Goal: Information Seeking & Learning: Check status

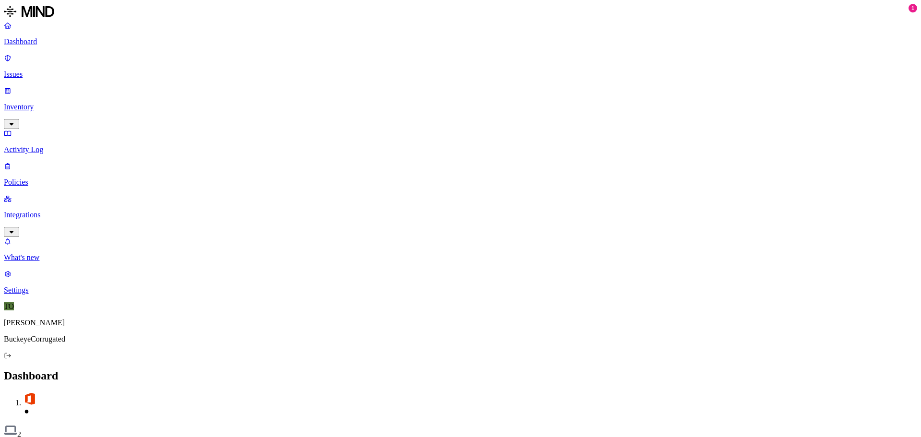
click at [47, 86] on link "Inventory" at bounding box center [460, 106] width 913 height 41
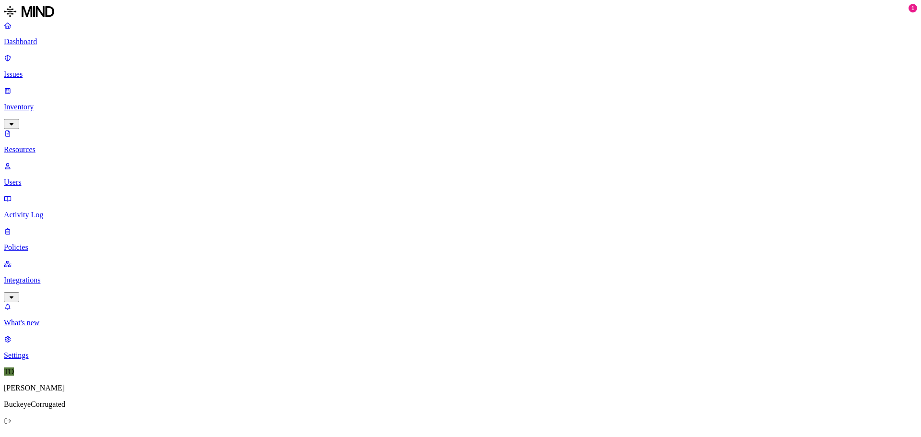
click at [40, 178] on p "Users" at bounding box center [460, 182] width 913 height 9
click at [41, 129] on link "Resources" at bounding box center [460, 141] width 913 height 25
type input "TRW"
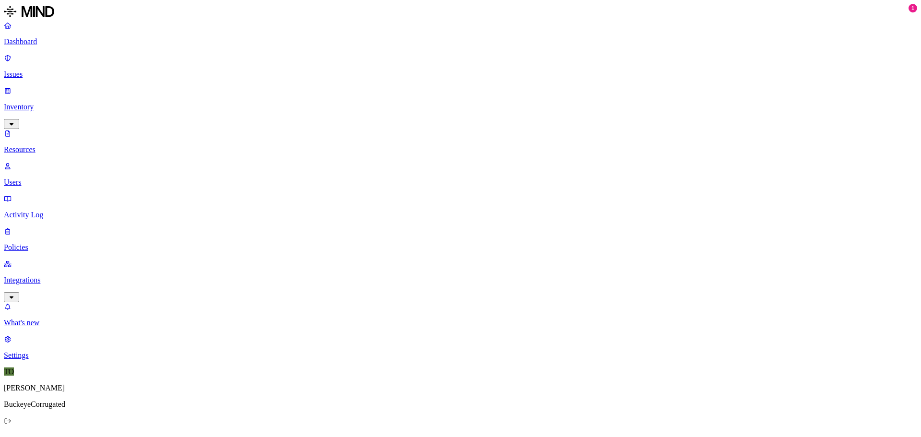
scroll to position [232, 0]
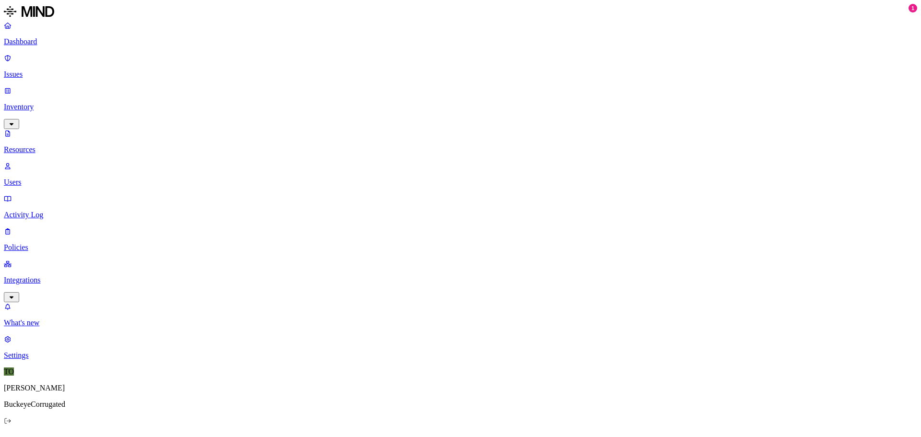
click at [34, 276] on p "Integrations" at bounding box center [460, 280] width 913 height 9
click at [46, 286] on p "Endpoints" at bounding box center [460, 290] width 913 height 9
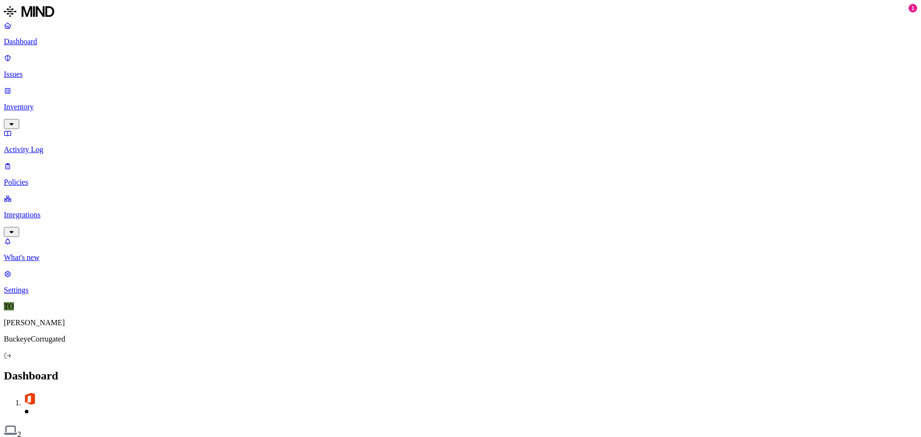
click at [46, 103] on p "Inventory" at bounding box center [460, 107] width 913 height 9
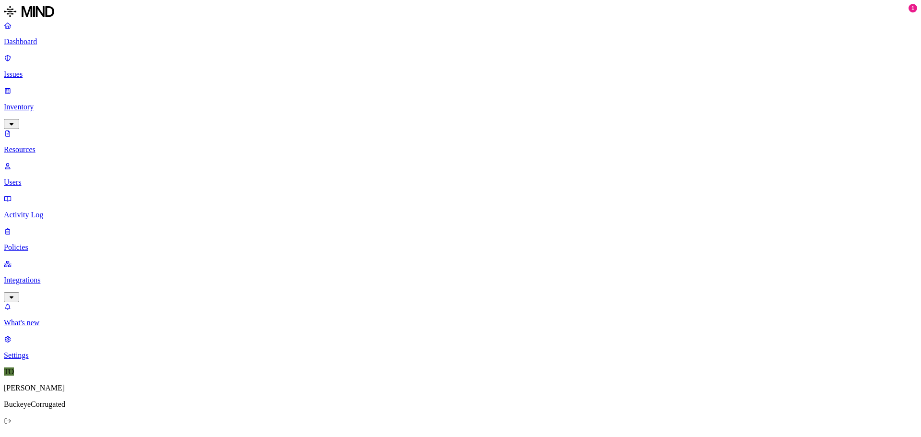
click at [36, 276] on p "Integrations" at bounding box center [460, 280] width 913 height 9
click at [39, 286] on p "Endpoints" at bounding box center [460, 290] width 913 height 9
drag, startPoint x: 151, startPoint y: 71, endPoint x: 567, endPoint y: 234, distance: 447.1
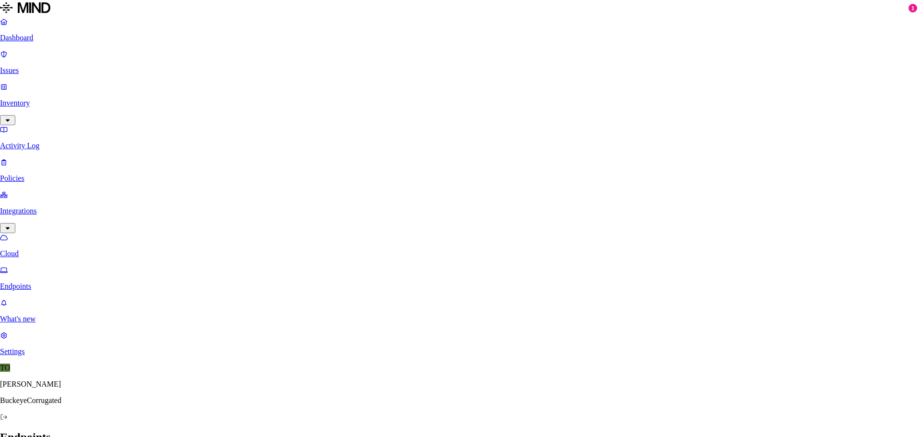
drag, startPoint x: 535, startPoint y: 123, endPoint x: 573, endPoint y: 110, distance: 40.2
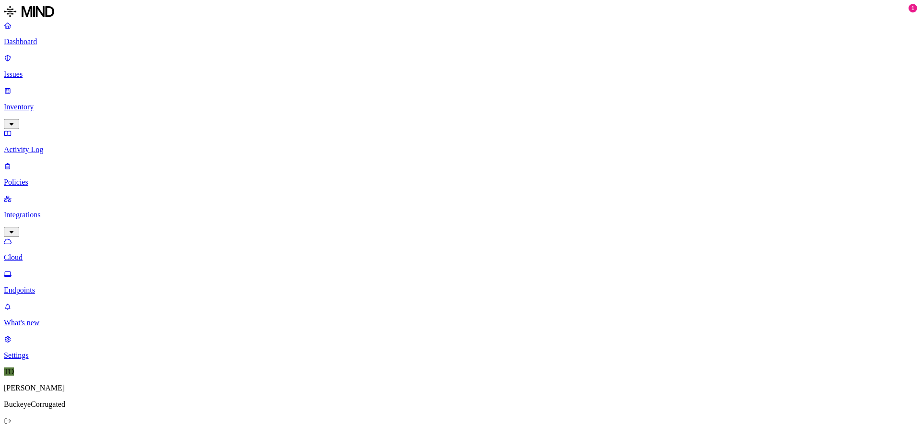
click at [36, 103] on p "Inventory" at bounding box center [460, 107] width 913 height 9
click at [44, 178] on p "Users" at bounding box center [460, 182] width 913 height 9
click at [44, 145] on p "Resources" at bounding box center [460, 149] width 913 height 9
click at [31, 70] on p "Issues" at bounding box center [460, 74] width 913 height 9
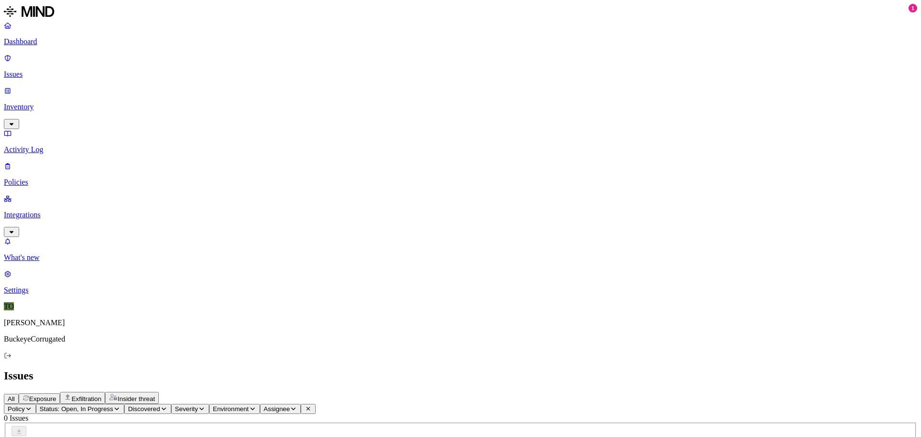
click at [32, 145] on p "Activity Log" at bounding box center [460, 149] width 913 height 9
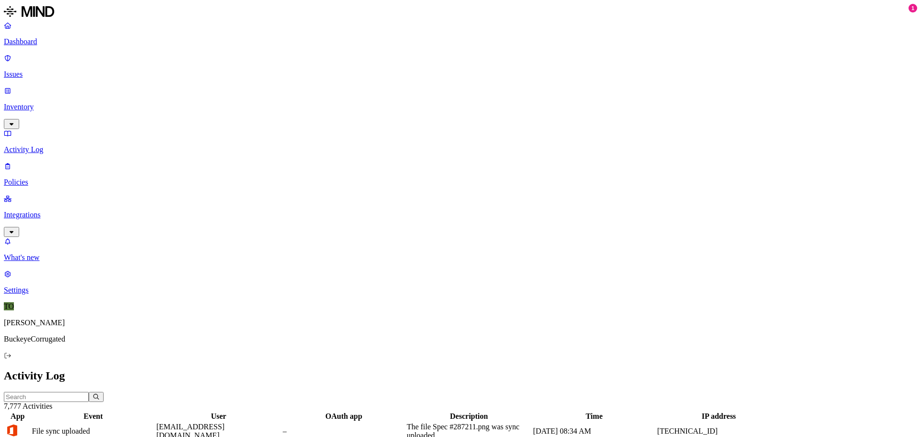
click at [89, 392] on input "text" at bounding box center [46, 397] width 85 height 10
type input "tweber"
click at [43, 211] on p "Integrations" at bounding box center [460, 215] width 913 height 9
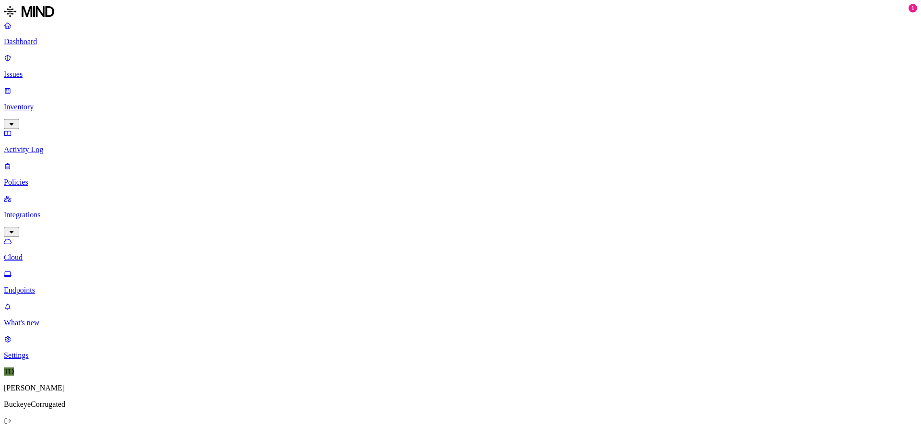
click at [40, 286] on p "Endpoints" at bounding box center [460, 290] width 913 height 9
click at [36, 145] on p "Activity Log" at bounding box center [460, 149] width 913 height 9
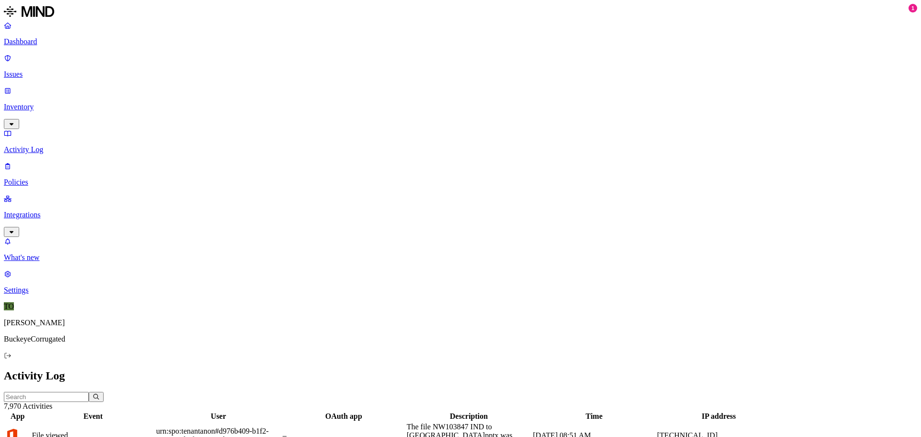
click at [405, 431] on div "–" at bounding box center [344, 435] width 122 height 9
drag, startPoint x: 813, startPoint y: 163, endPoint x: 815, endPoint y: 174, distance: 11.3
copy span "d976b409-b1f2-4662-99da-f6c8aa0e7b65"
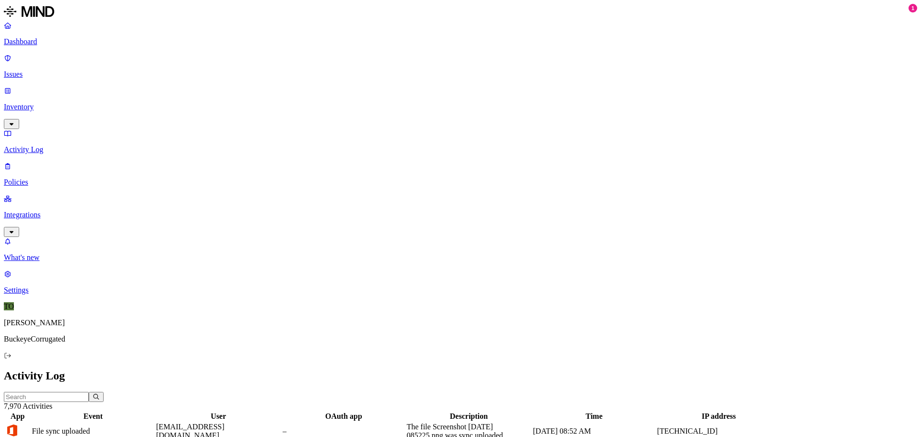
click at [31, 211] on p "Integrations" at bounding box center [460, 215] width 913 height 9
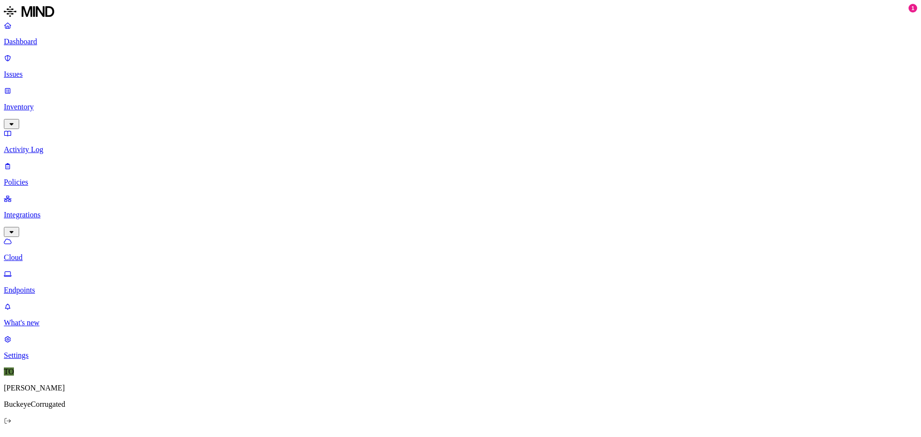
click at [54, 286] on p "Endpoints" at bounding box center [460, 290] width 913 height 9
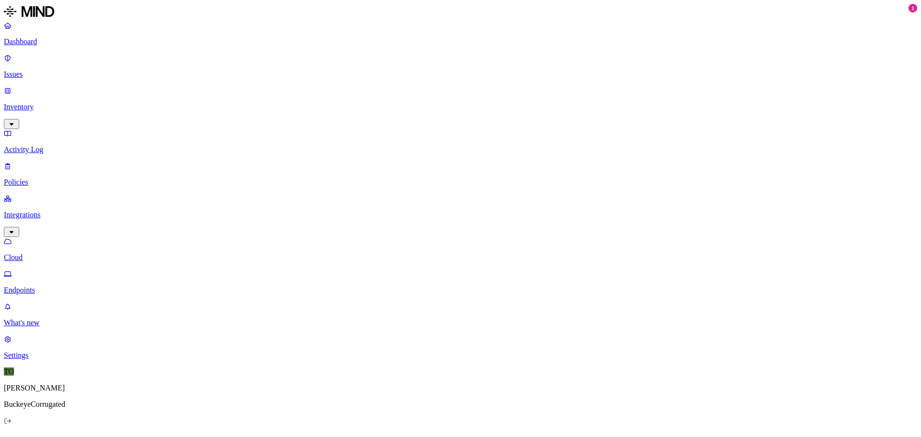
click at [32, 145] on p "Activity Log" at bounding box center [460, 149] width 913 height 9
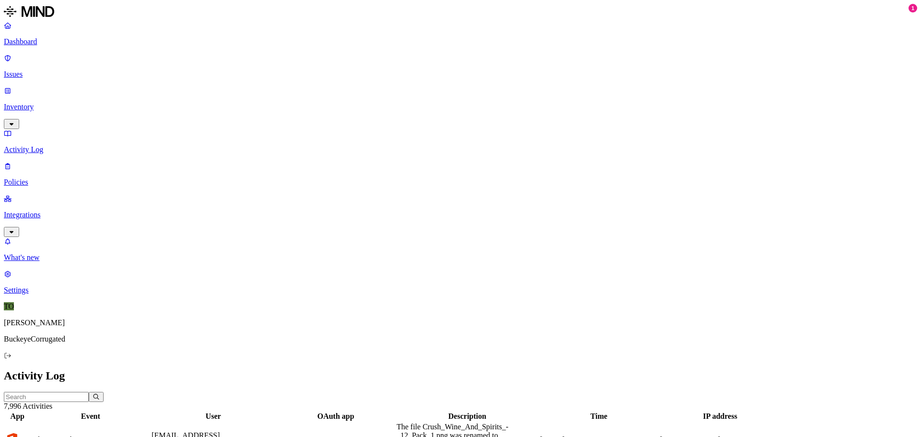
scroll to position [232, 0]
drag, startPoint x: 648, startPoint y: 54, endPoint x: 686, endPoint y: 55, distance: 38.9
click at [580, 421] on div at bounding box center [504, 421] width 151 height 0
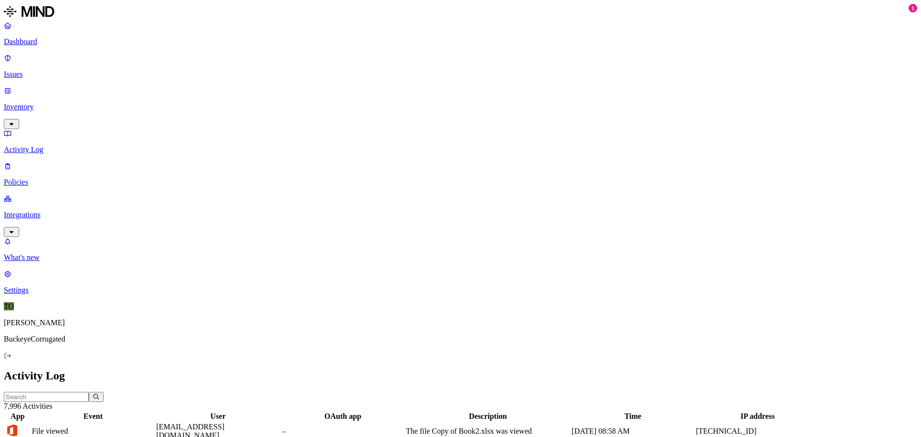
drag, startPoint x: 521, startPoint y: 50, endPoint x: 457, endPoint y: 54, distance: 64.4
click at [337, 421] on div at bounding box center [276, 421] width 122 height 0
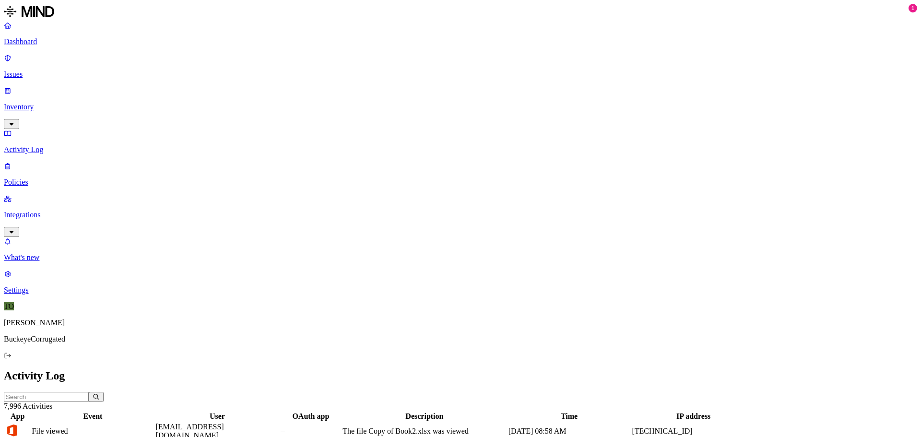
drag, startPoint x: 622, startPoint y: 53, endPoint x: 689, endPoint y: 59, distance: 67.9
click at [573, 421] on div at bounding box center [491, 421] width 164 height 0
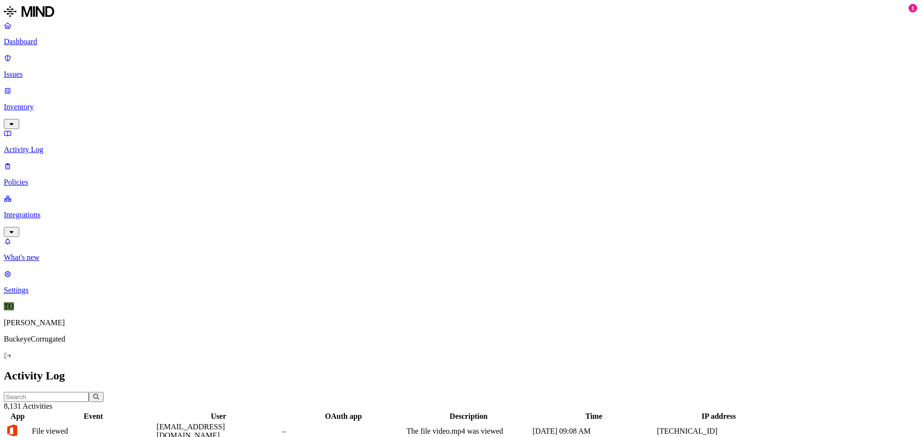
click at [39, 211] on p "Integrations" at bounding box center [460, 215] width 913 height 9
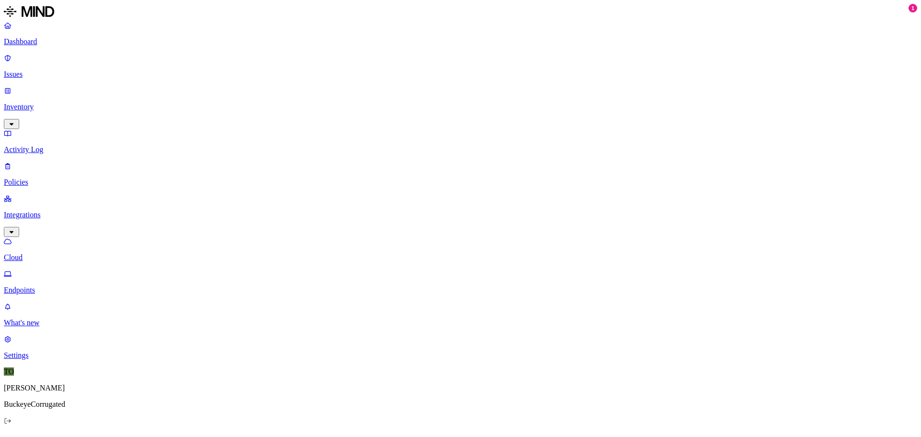
click at [47, 145] on p "Activity Log" at bounding box center [460, 149] width 913 height 9
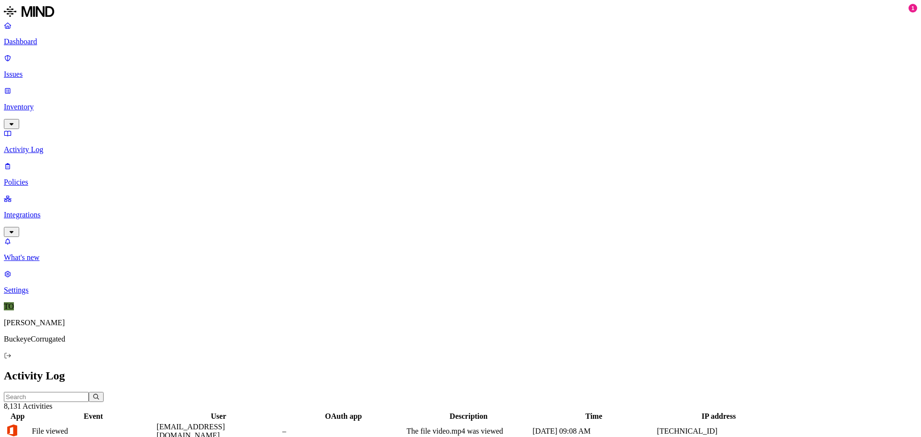
click at [45, 103] on p "Inventory" at bounding box center [460, 107] width 913 height 9
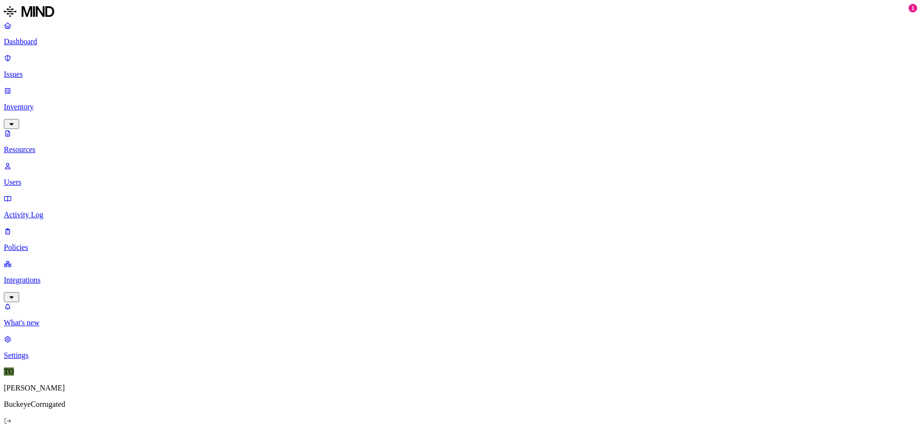
click at [48, 145] on p "Resources" at bounding box center [460, 149] width 913 height 9
click at [42, 276] on p "Integrations" at bounding box center [460, 280] width 913 height 9
click at [46, 286] on p "Endpoints" at bounding box center [460, 290] width 913 height 9
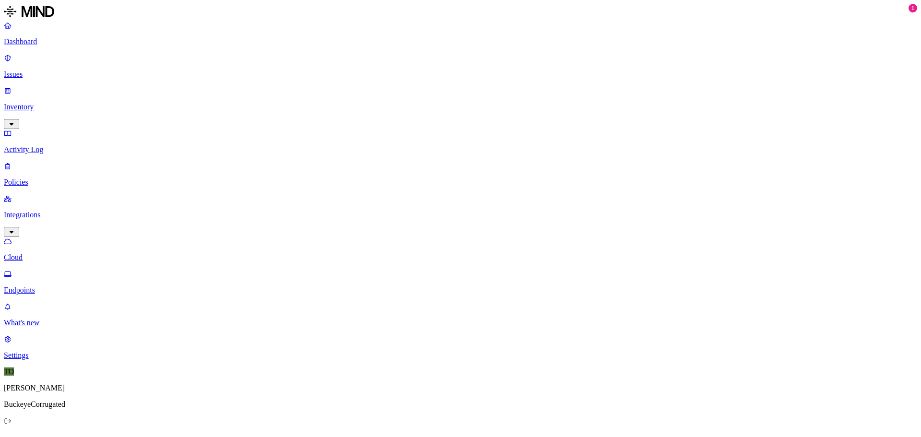
click at [40, 103] on p "Inventory" at bounding box center [460, 107] width 913 height 9
click at [39, 194] on link "Activity Log" at bounding box center [460, 206] width 913 height 25
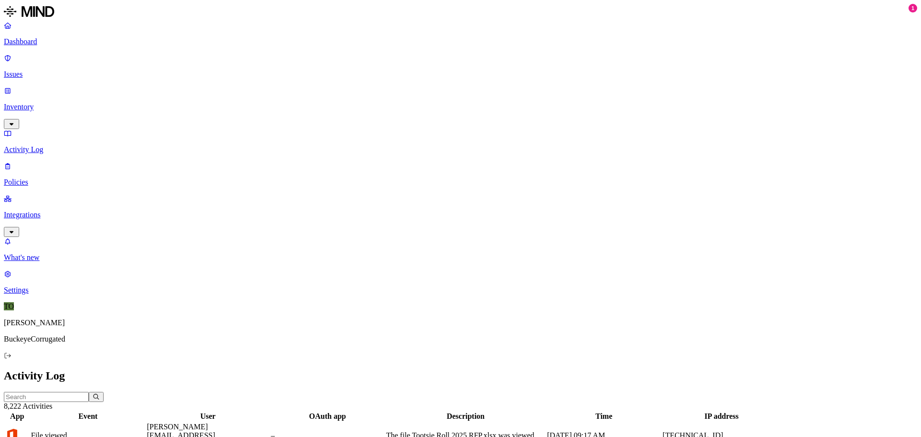
click at [89, 392] on input "text" at bounding box center [46, 397] width 85 height 10
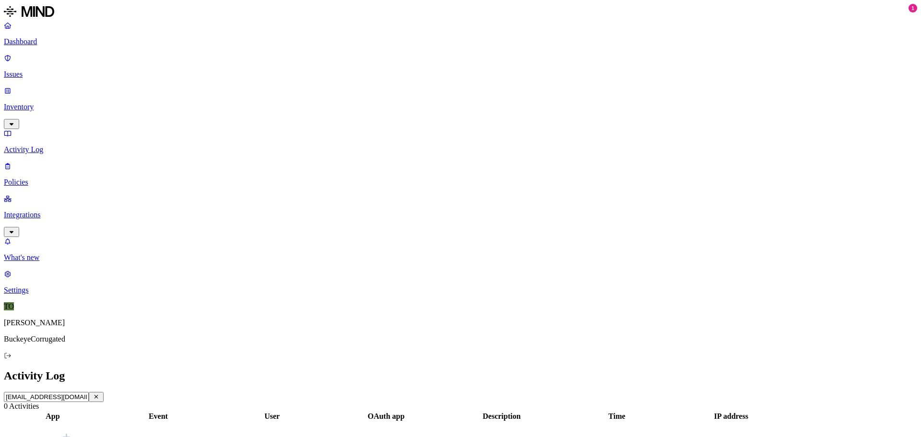
type input "[EMAIL_ADDRESS][DOMAIN_NAME]"
click at [100, 394] on icon "button" at bounding box center [96, 397] width 7 height 6
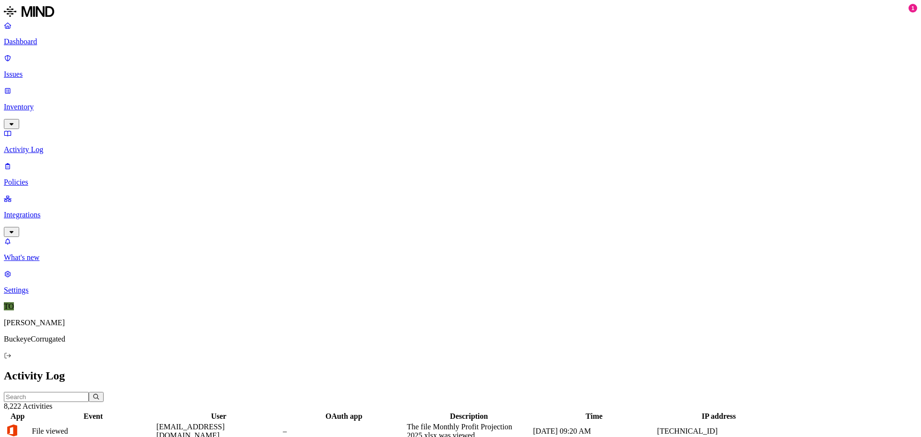
click at [405, 427] on div "–" at bounding box center [344, 431] width 122 height 9
click at [469, 369] on h2 "Activity Log" at bounding box center [460, 375] width 913 height 13
click at [31, 194] on link "Integrations" at bounding box center [460, 214] width 913 height 41
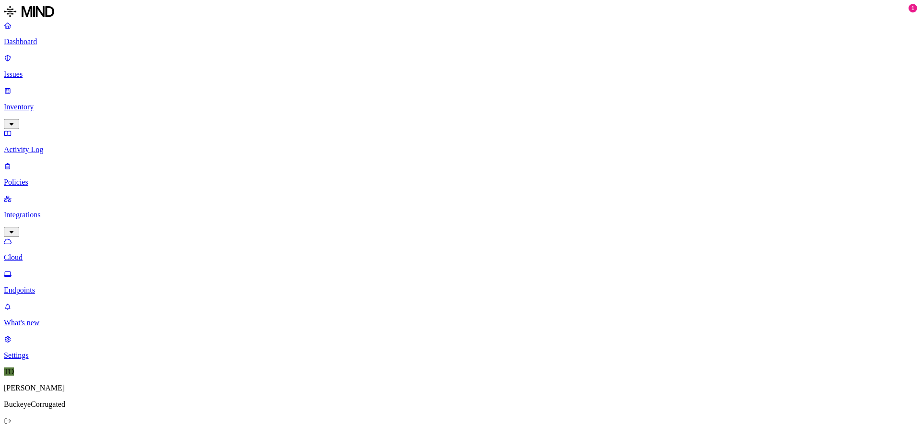
click at [40, 86] on link "Inventory" at bounding box center [460, 106] width 913 height 41
click at [40, 178] on p "Users" at bounding box center [460, 182] width 913 height 9
type input "t"
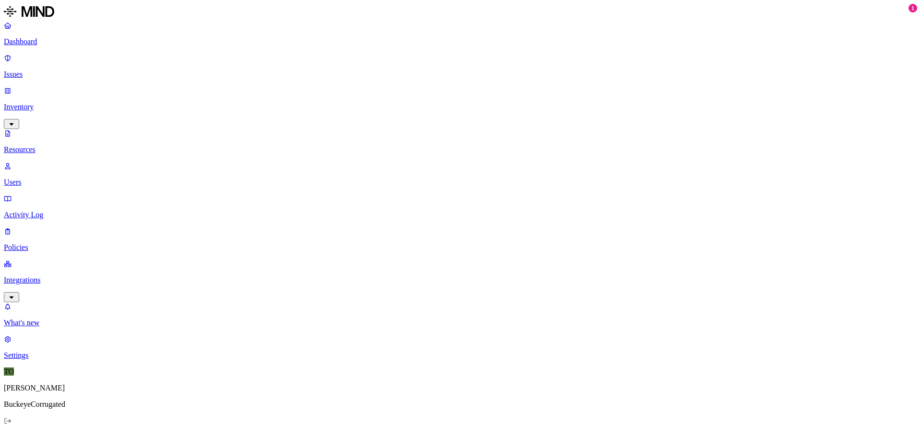
type input "[EMAIL_ADDRESS][DOMAIN_NAME]"
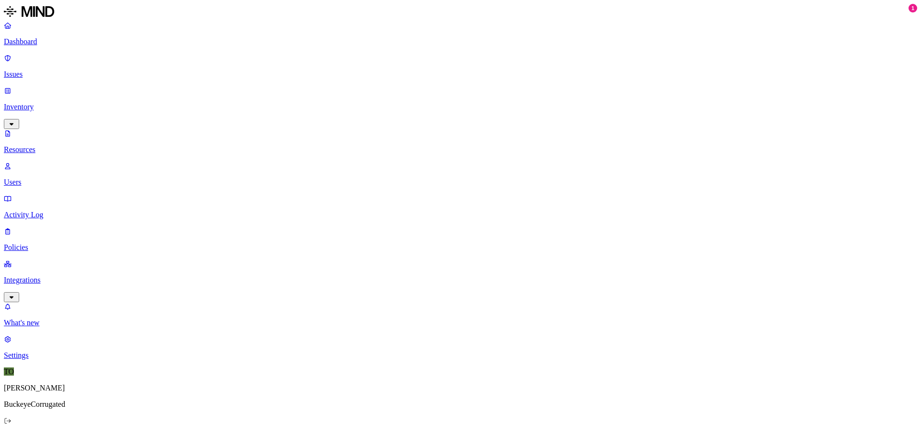
click at [43, 103] on p "Inventory" at bounding box center [460, 107] width 913 height 9
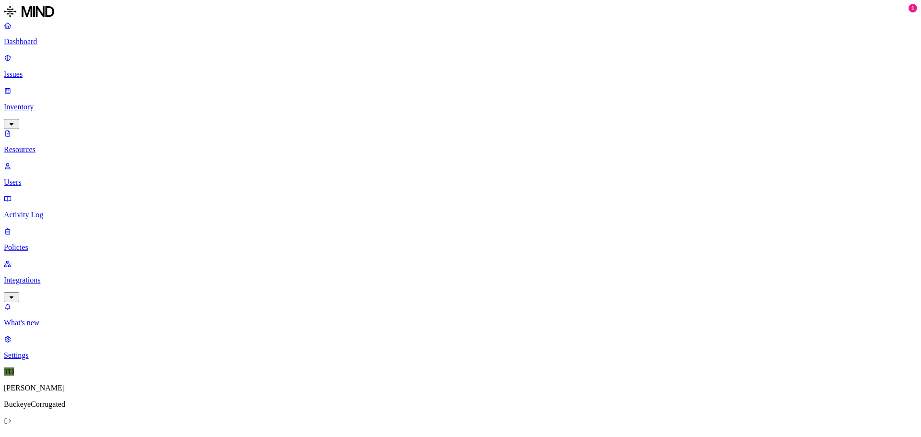
drag, startPoint x: 43, startPoint y: 78, endPoint x: 737, endPoint y: 21, distance: 696.8
click at [737, 435] on div "Resources" at bounding box center [460, 441] width 913 height 13
click at [52, 211] on p "Activity Log" at bounding box center [460, 215] width 913 height 9
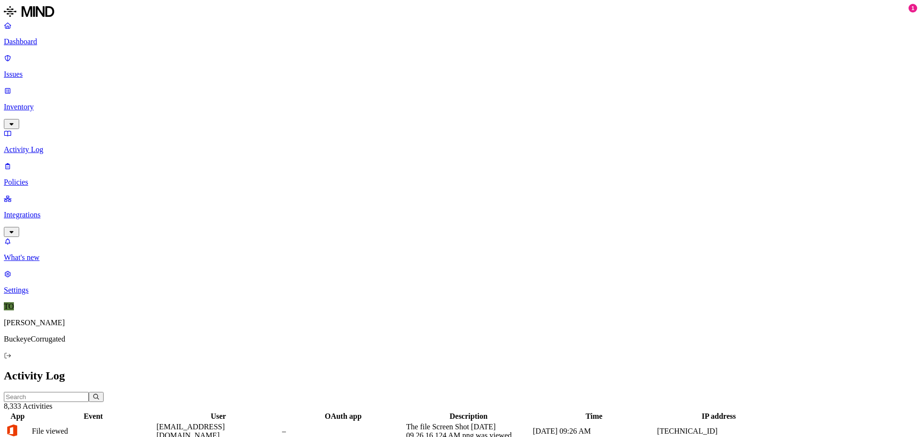
click at [35, 178] on p "Policies" at bounding box center [460, 182] width 913 height 9
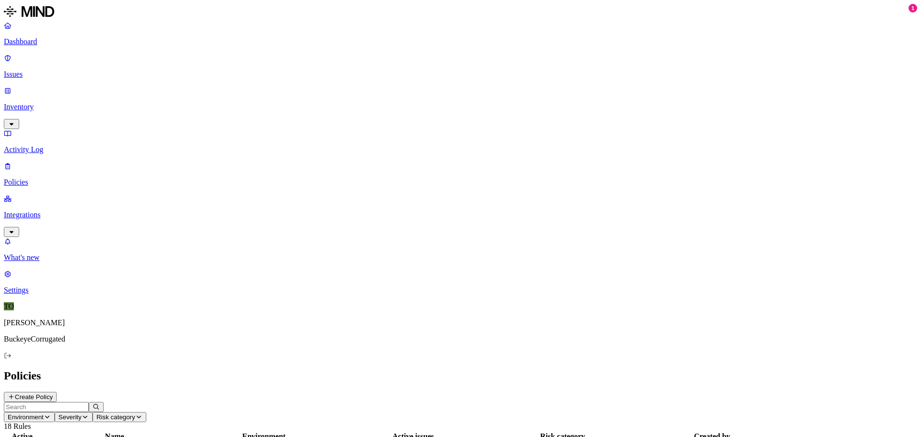
click at [33, 103] on p "Inventory" at bounding box center [460, 107] width 913 height 9
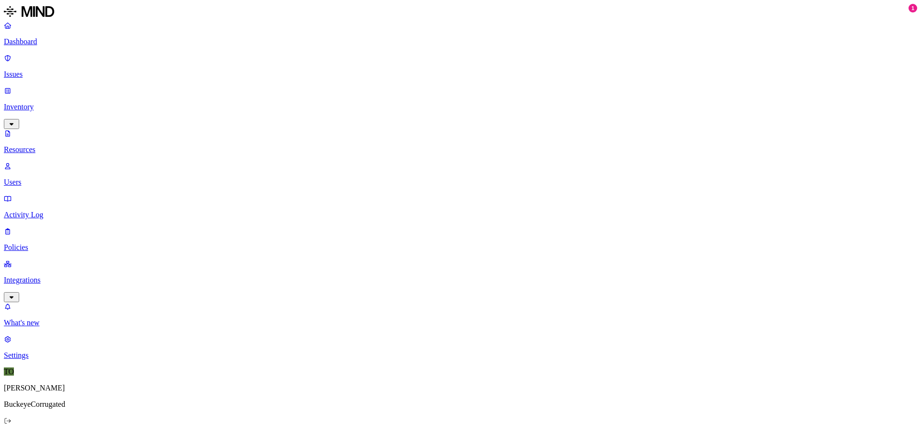
drag, startPoint x: 38, startPoint y: 91, endPoint x: 22, endPoint y: 96, distance: 16.7
drag, startPoint x: 22, startPoint y: 96, endPoint x: 40, endPoint y: 253, distance: 157.4
click at [40, 253] on nav "Dashboard Issues Inventory Resources Users Activity Log Policies Integrations W…" at bounding box center [460, 190] width 913 height 339
drag, startPoint x: 796, startPoint y: 413, endPoint x: 778, endPoint y: 412, distance: 17.8
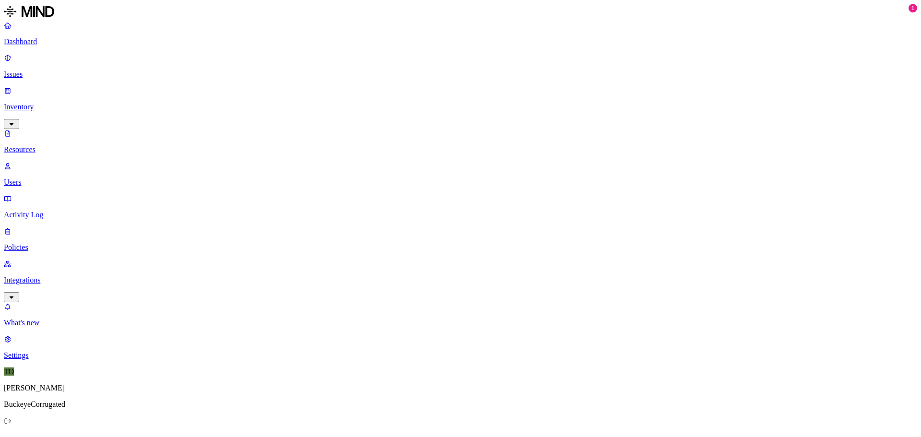
drag, startPoint x: 629, startPoint y: 437, endPoint x: 484, endPoint y: 114, distance: 353.8
click at [32, 70] on p "Issues" at bounding box center [460, 74] width 913 height 9
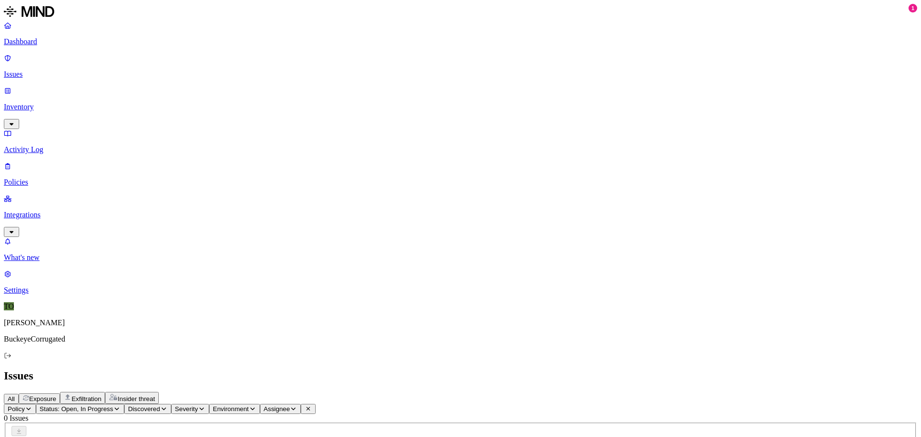
click at [31, 103] on p "Inventory" at bounding box center [460, 107] width 913 height 9
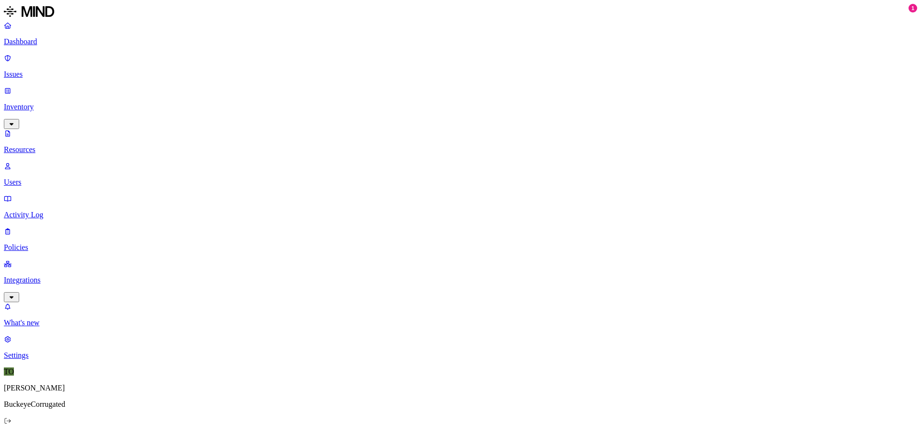
click at [35, 145] on p "Resources" at bounding box center [460, 149] width 913 height 9
click at [40, 211] on p "Activity Log" at bounding box center [460, 215] width 913 height 9
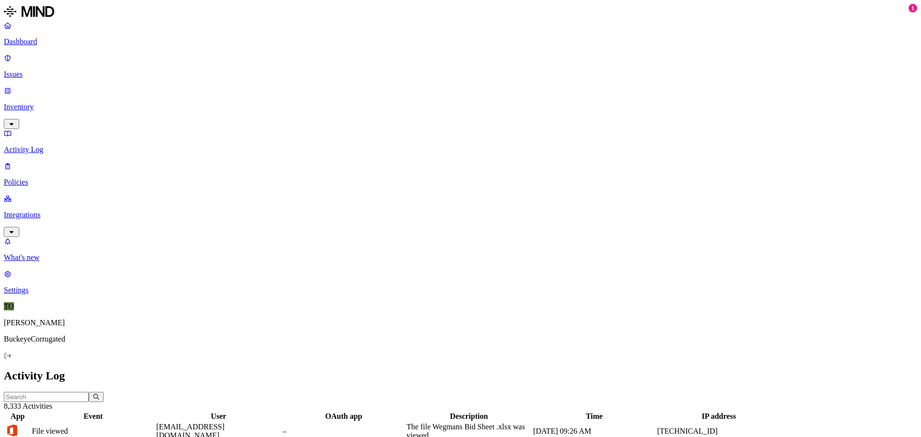
click at [36, 103] on p "Inventory" at bounding box center [460, 107] width 913 height 9
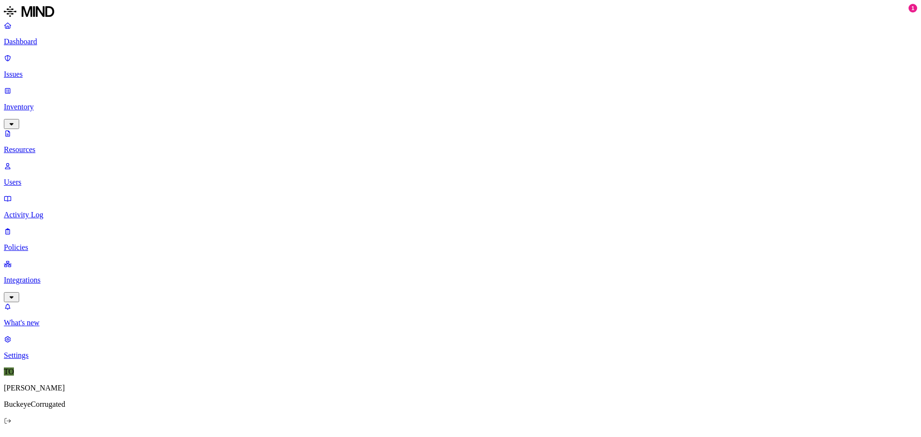
click at [43, 178] on p "Users" at bounding box center [460, 182] width 913 height 9
type input "[EMAIL_ADDRESS][DOMAIN_NAME]"
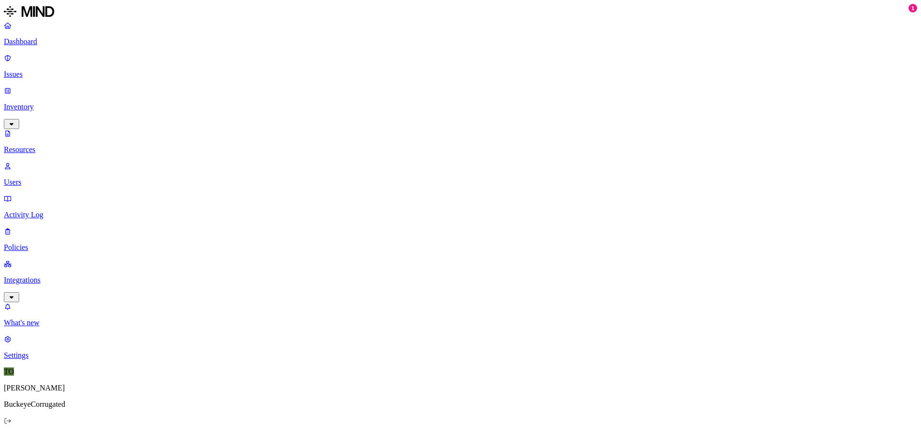
click at [52, 211] on p "Activity Log" at bounding box center [460, 215] width 913 height 9
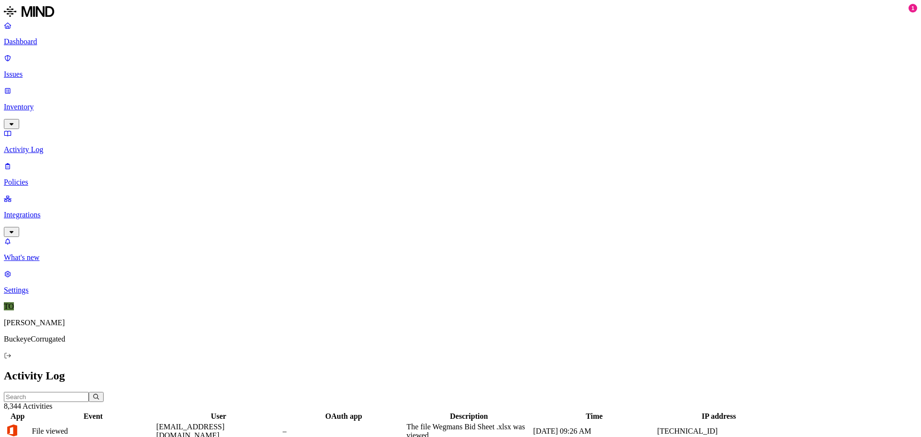
click at [43, 211] on p "Integrations" at bounding box center [460, 215] width 913 height 9
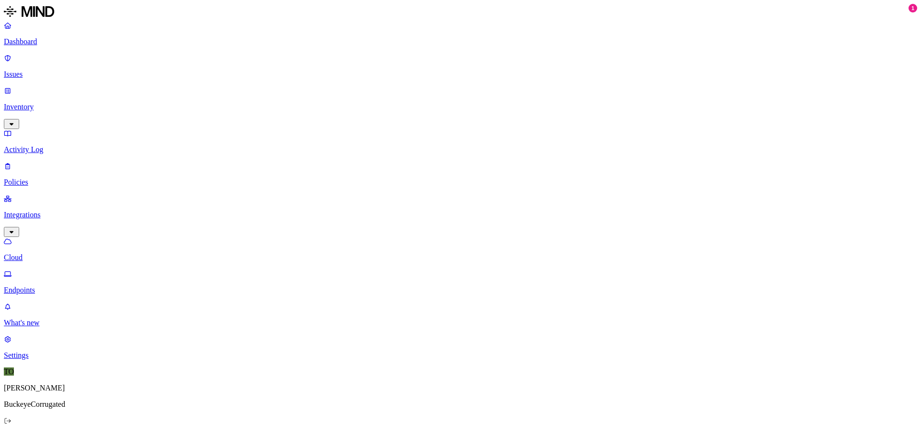
click at [62, 286] on p "Endpoints" at bounding box center [460, 290] width 913 height 9
click at [31, 103] on p "Inventory" at bounding box center [460, 107] width 913 height 9
click at [41, 145] on p "Resources" at bounding box center [460, 149] width 913 height 9
click at [40, 211] on p "Activity Log" at bounding box center [460, 215] width 913 height 9
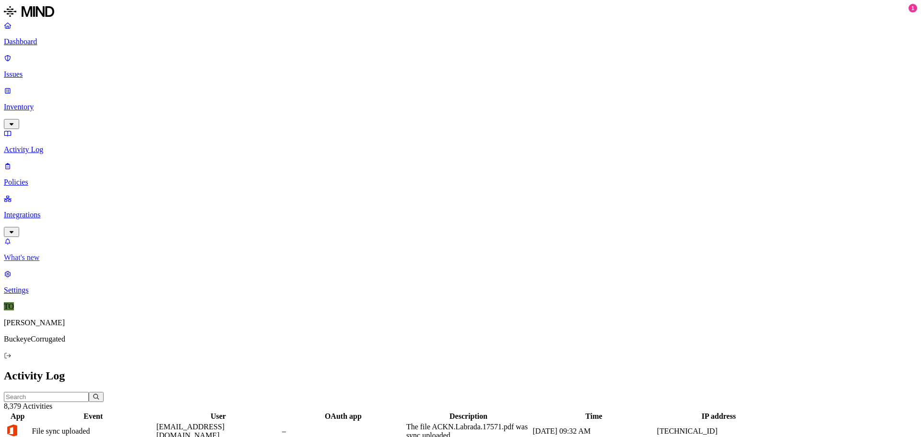
click at [34, 262] on p "What's new" at bounding box center [460, 257] width 913 height 9
click at [35, 86] on link "Inventory" at bounding box center [460, 106] width 913 height 41
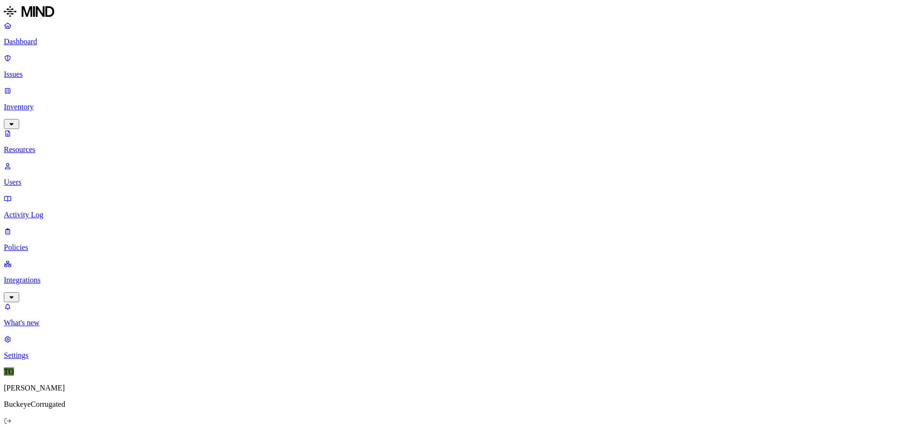
drag, startPoint x: 31, startPoint y: 109, endPoint x: 83, endPoint y: 118, distance: 52.4
click at [32, 162] on link "Users" at bounding box center [460, 174] width 913 height 25
drag, startPoint x: 167, startPoint y: 35, endPoint x: 161, endPoint y: 33, distance: 6.2
type input "[EMAIL_ADDRESS][DOMAIN_NAME]"
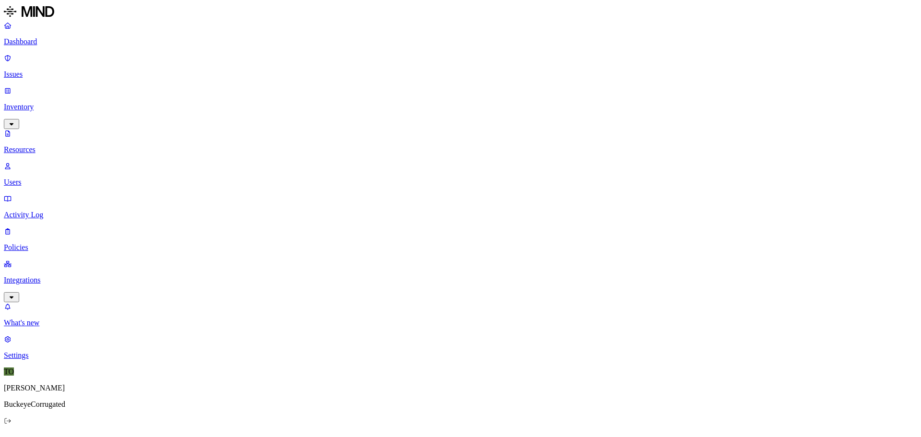
click at [57, 211] on p "Activity Log" at bounding box center [460, 215] width 913 height 9
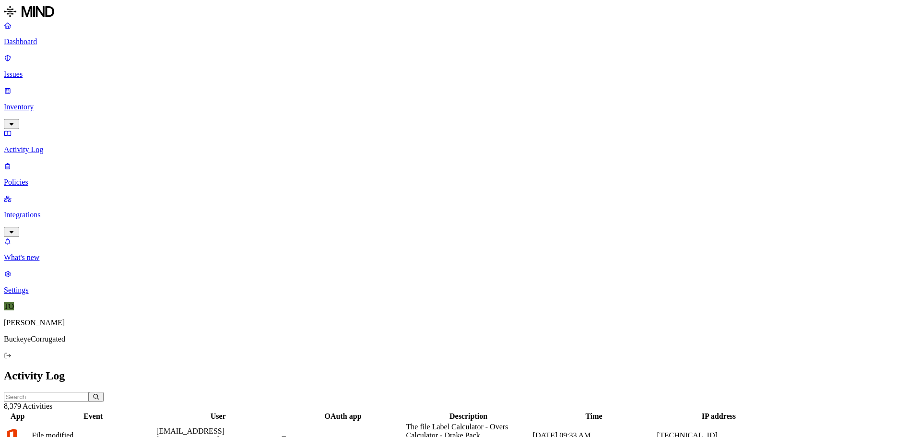
click at [89, 392] on input "text" at bounding box center [46, 397] width 85 height 10
type input "[EMAIL_ADDRESS][DOMAIN_NAME]"
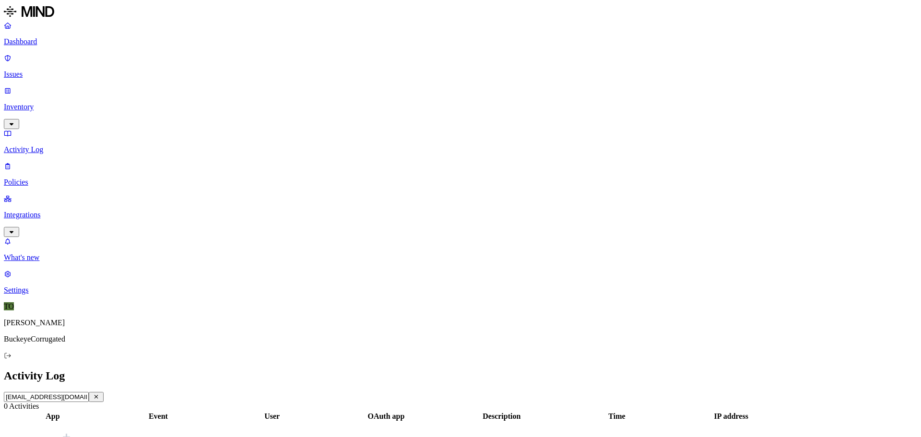
click at [100, 394] on icon "button" at bounding box center [96, 397] width 7 height 6
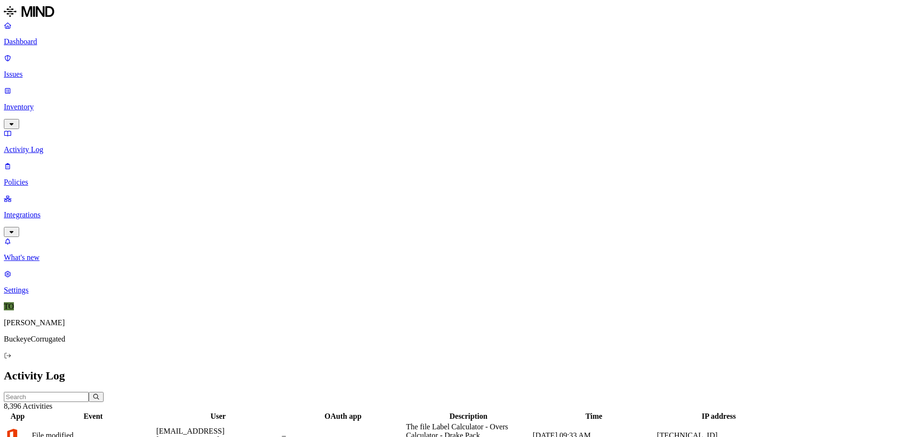
click at [89, 392] on input "text" at bounding box center [46, 397] width 85 height 10
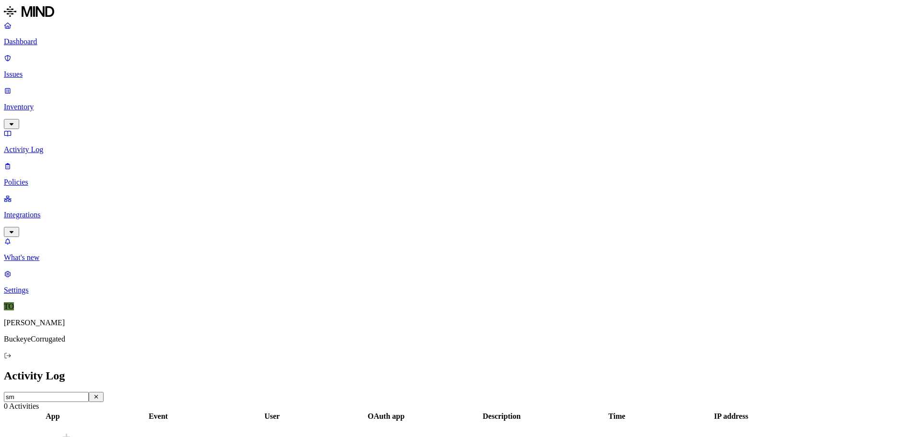
type input "s"
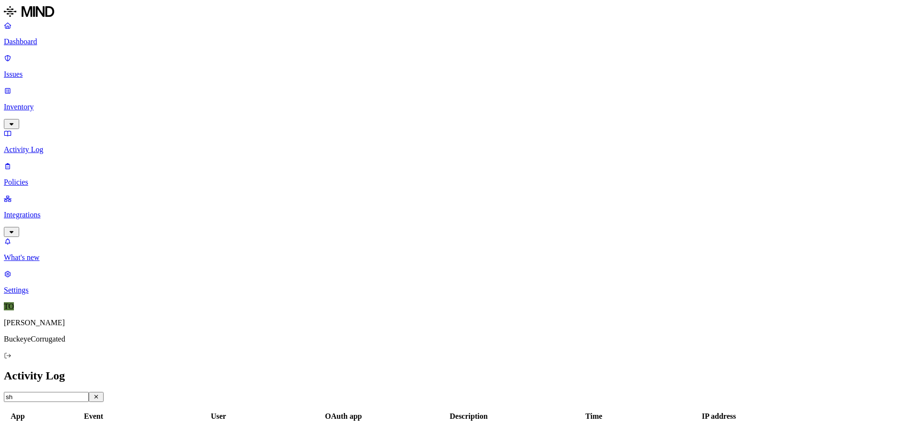
type input "s"
